Goal: Information Seeking & Learning: Understand process/instructions

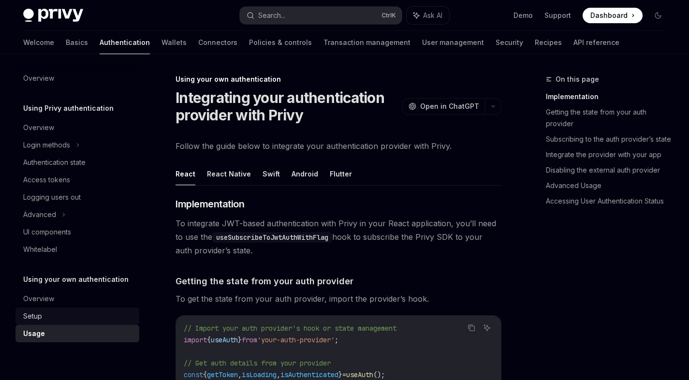
scroll to position [24, 0]
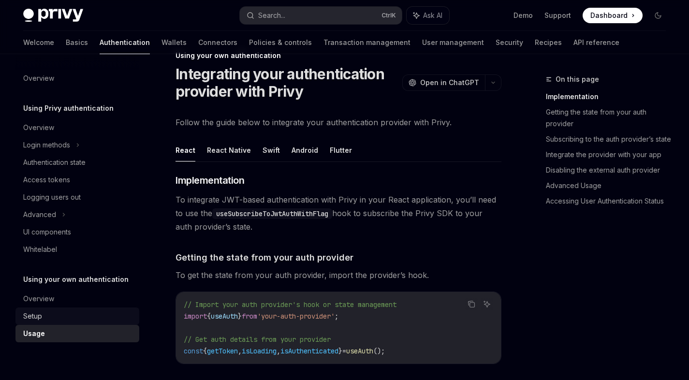
click at [55, 320] on div "Setup" at bounding box center [78, 316] width 110 height 12
click at [33, 313] on div "Setup" at bounding box center [32, 316] width 19 height 12
click at [29, 315] on div "Setup" at bounding box center [32, 316] width 19 height 12
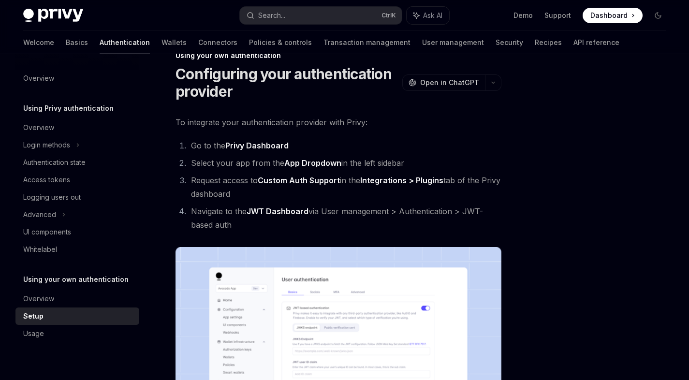
scroll to position [522, 0]
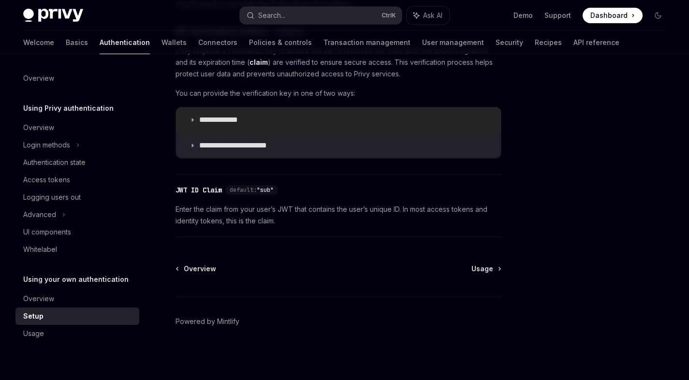
click at [198, 122] on summary "**********" at bounding box center [338, 119] width 325 height 25
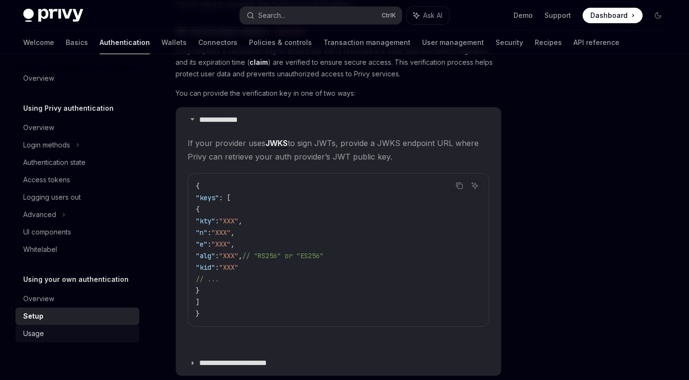
click at [49, 331] on div "Usage" at bounding box center [78, 334] width 110 height 12
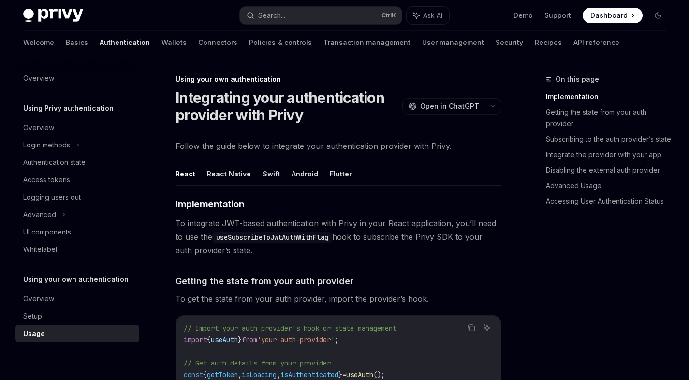
click at [340, 169] on button "Flutter" at bounding box center [341, 173] width 22 height 23
type textarea "*"
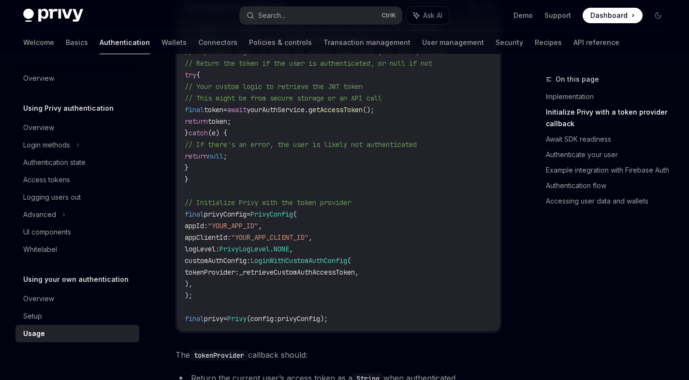
scroll to position [277, 0]
